Goal: Transaction & Acquisition: Subscribe to service/newsletter

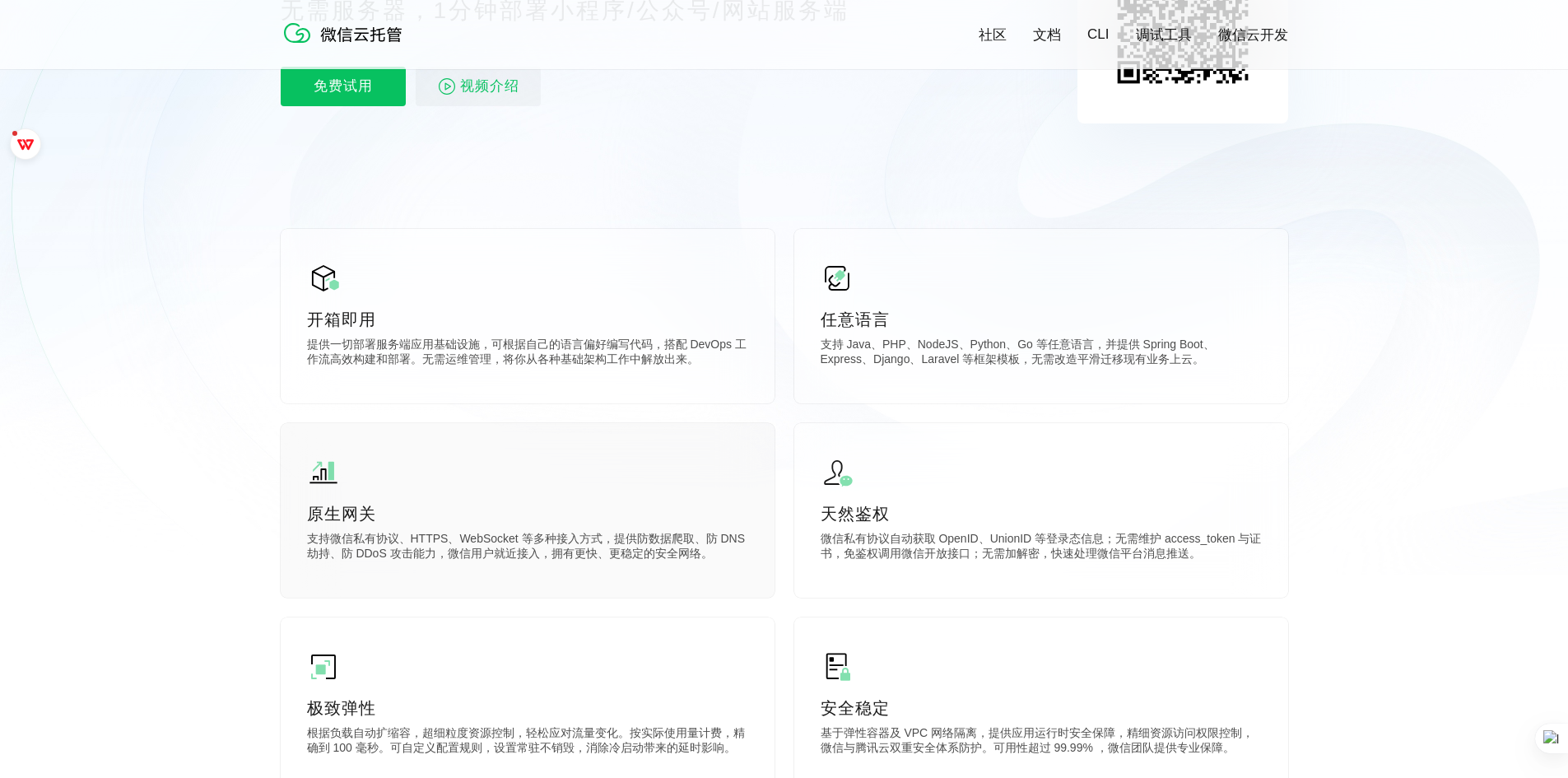
scroll to position [83, 0]
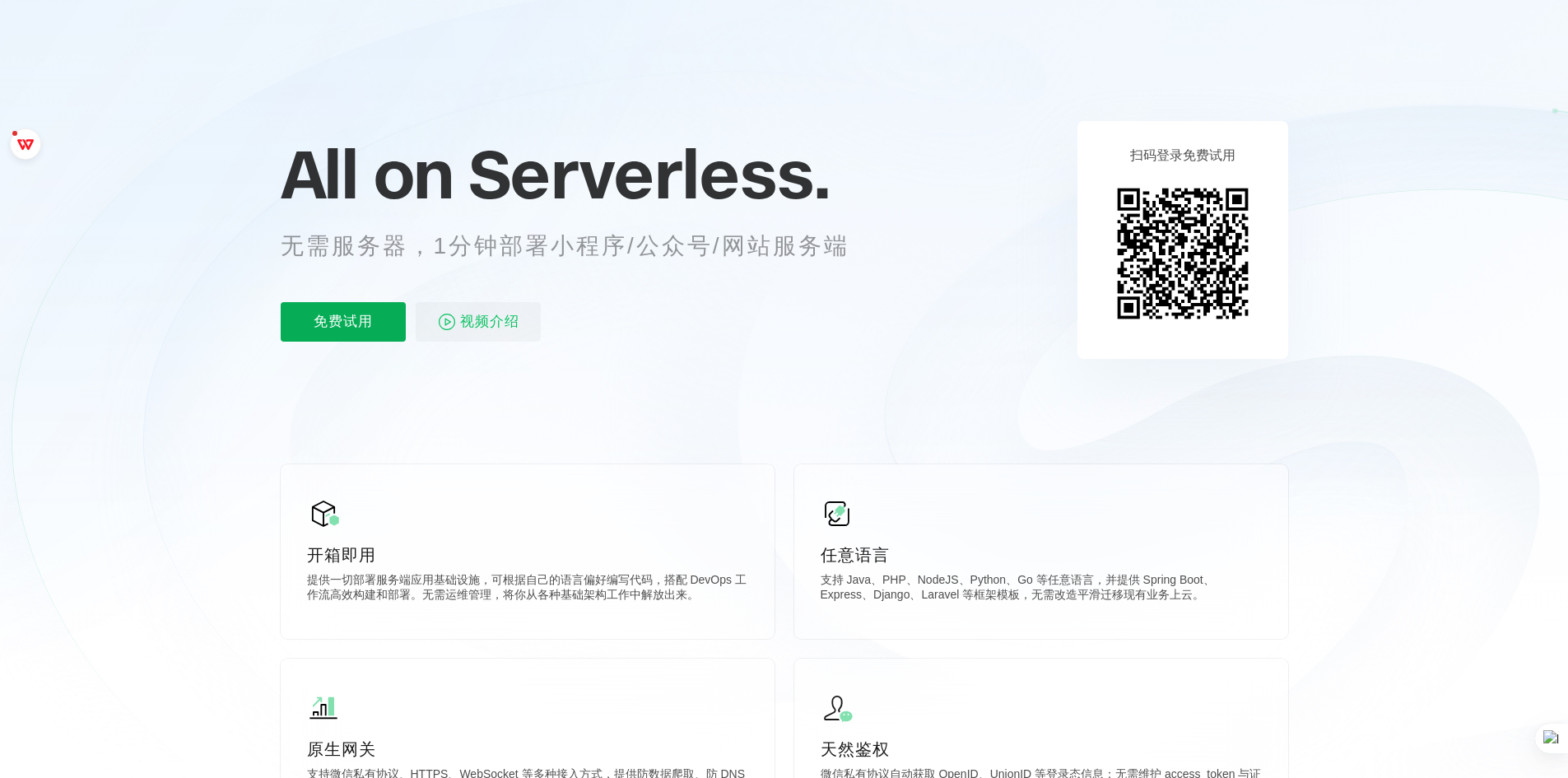
click at [338, 315] on p "免费试用" at bounding box center [343, 321] width 125 height 40
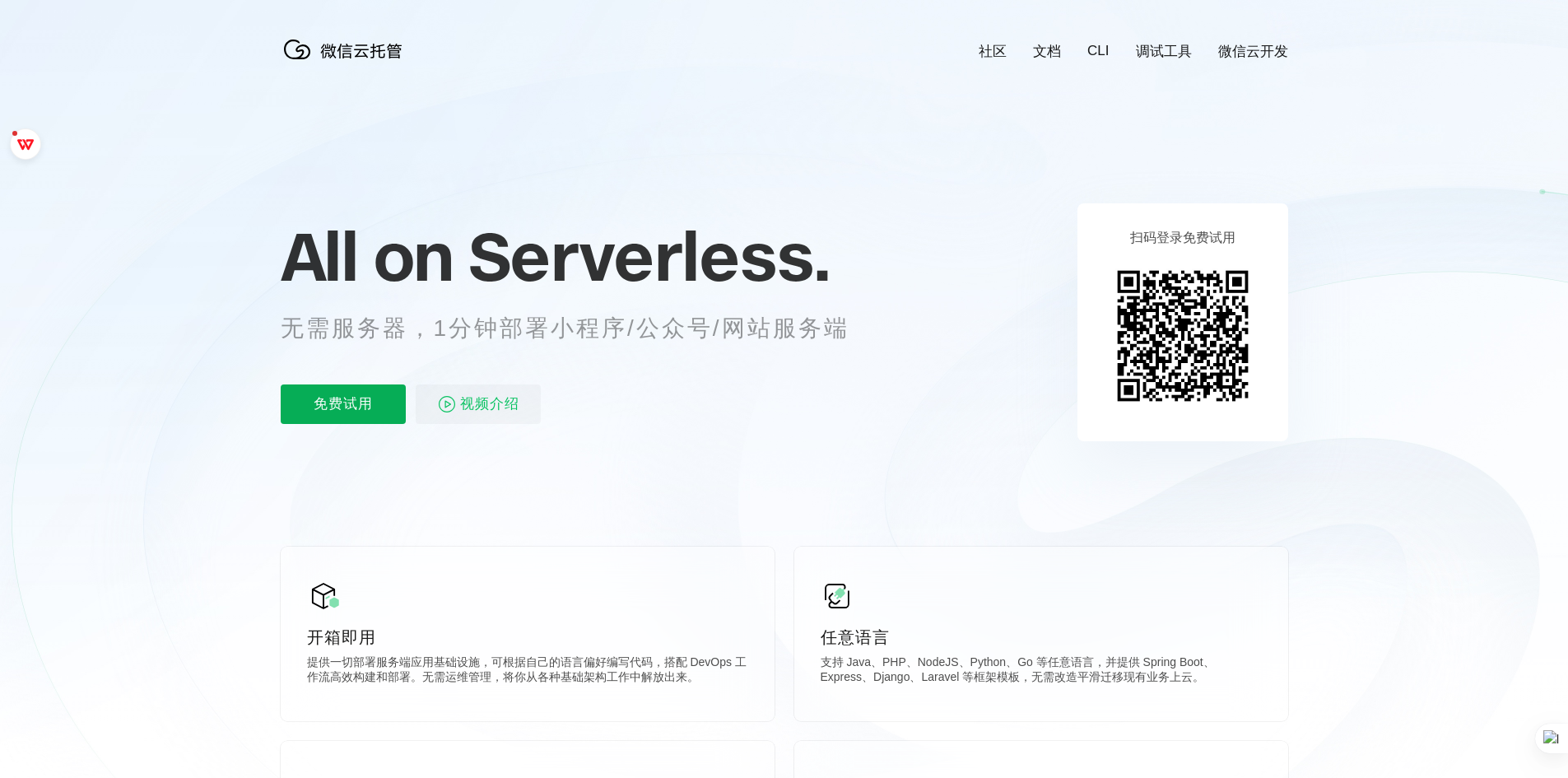
scroll to position [0, 2927]
click at [366, 410] on p "免费试用" at bounding box center [343, 404] width 125 height 40
